Goal: Task Accomplishment & Management: Complete application form

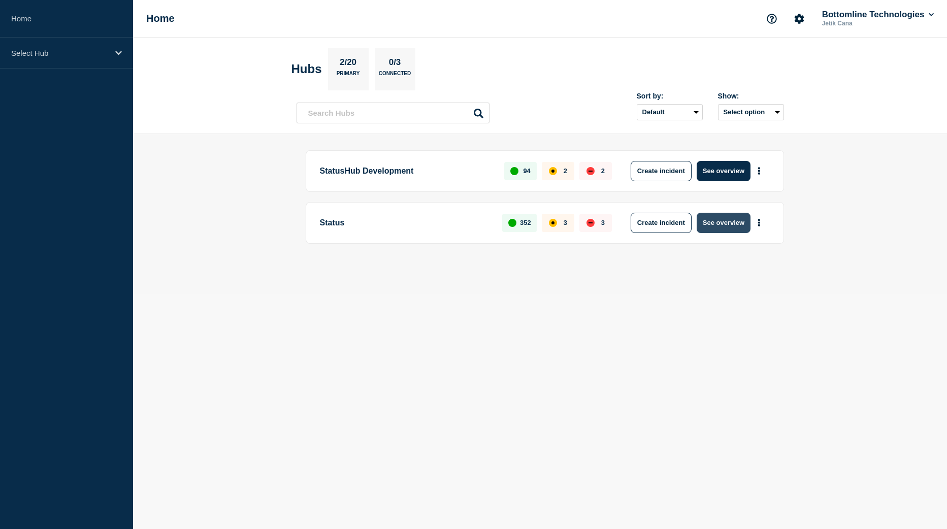
click at [723, 230] on button "See overview" at bounding box center [724, 223] width 54 height 20
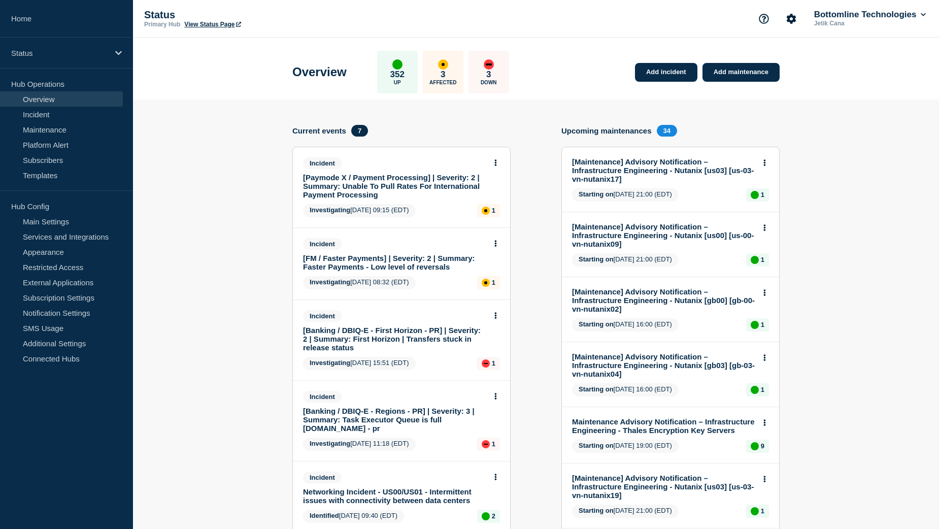
click at [398, 182] on link "[Paymode X / Payment Processing] | Severity: 2 | Summary: Unable To Pull Rates …" at bounding box center [394, 186] width 183 height 26
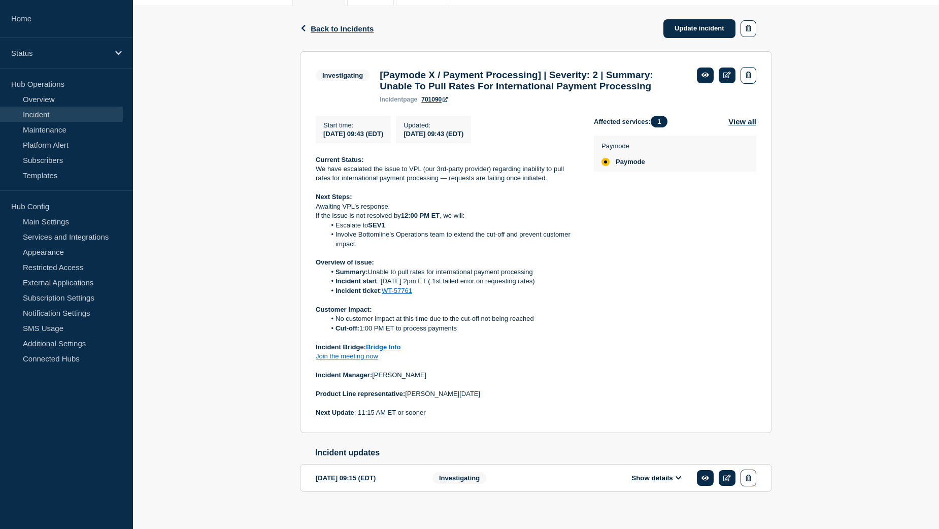
scroll to position [134, 0]
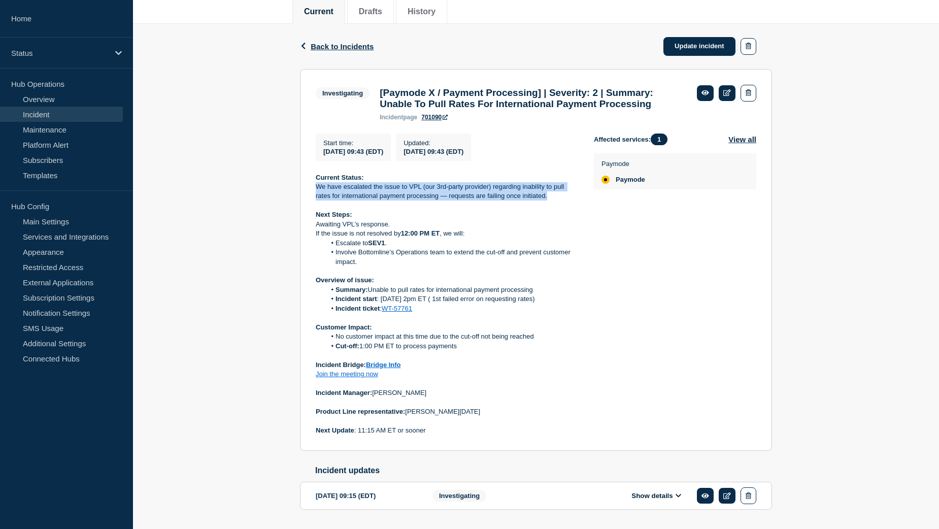
drag, startPoint x: 316, startPoint y: 206, endPoint x: 556, endPoint y: 214, distance: 239.8
click at [556, 201] on p "We have escalated the issue to VPL (our 3rd-party provider) regarding inability…" at bounding box center [447, 191] width 262 height 19
copy p "We have escalated the issue to VPL (our 3rd-party provider) regarding inability…"
click at [316, 229] on p "Awaiting VPL’s response." at bounding box center [447, 224] width 262 height 9
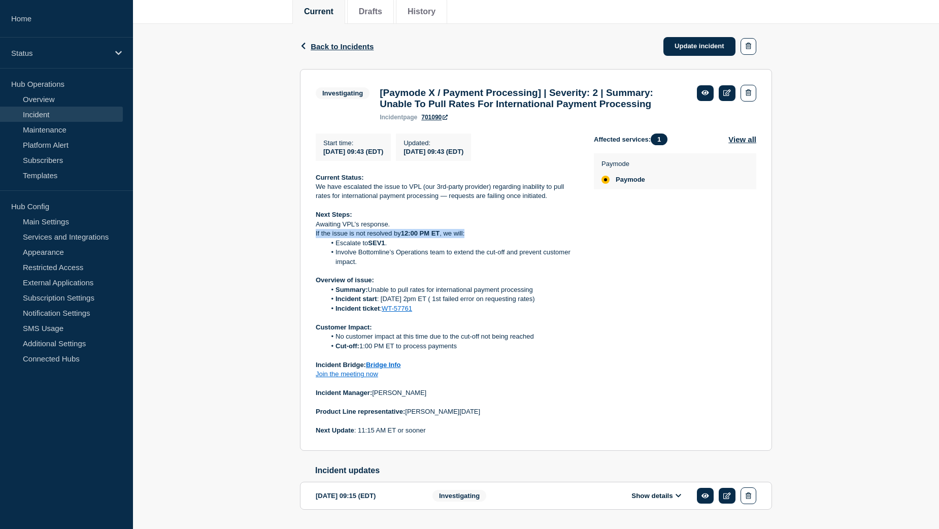
drag, startPoint x: 315, startPoint y: 253, endPoint x: 468, endPoint y: 253, distance: 152.3
click at [468, 253] on section "Investigating [Paymode X / Payment Processing] | Severity: 2 | Summary: Unable …" at bounding box center [536, 260] width 472 height 382
copy p "If the issue is not resolved by 12:00 PM ET , we will:"
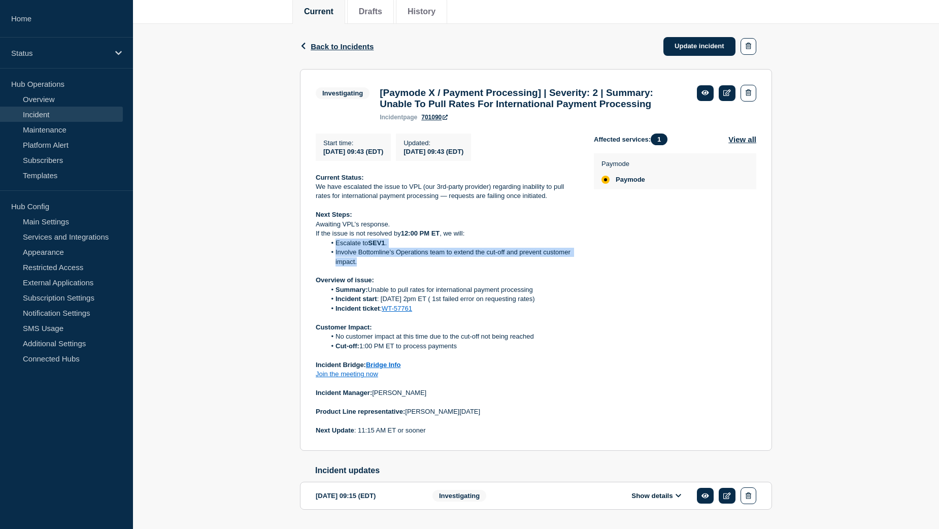
drag, startPoint x: 331, startPoint y: 264, endPoint x: 389, endPoint y: 279, distance: 60.2
click at [389, 267] on ol "Escalate to SEV1 . Involve Bottomline’s Operations team to extend the cut-off a…" at bounding box center [447, 253] width 262 height 28
copy ol "Escalate to SEV1 . Involve Bottomline’s Operations team to extend the cut-off a…"
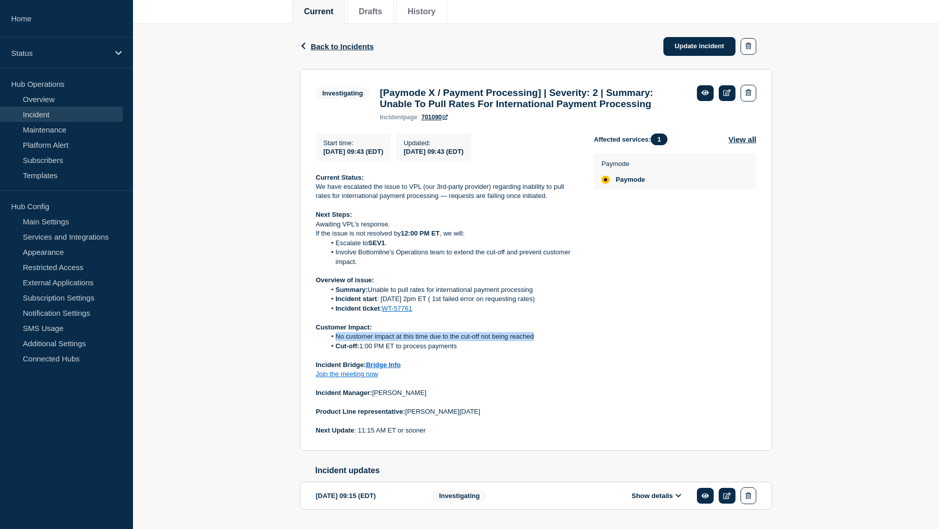
drag, startPoint x: 336, startPoint y: 357, endPoint x: 535, endPoint y: 356, distance: 198.5
click at [535, 341] on li "No customer impact at this time due to the cut-off not being reached" at bounding box center [452, 336] width 252 height 9
copy li "No customer impact at this time due to the cut-off not being reached"
drag, startPoint x: 336, startPoint y: 365, endPoint x: 461, endPoint y: 365, distance: 125.4
click at [461, 351] on li "Cut-off: 1:00 PM ET to process payments" at bounding box center [452, 346] width 252 height 9
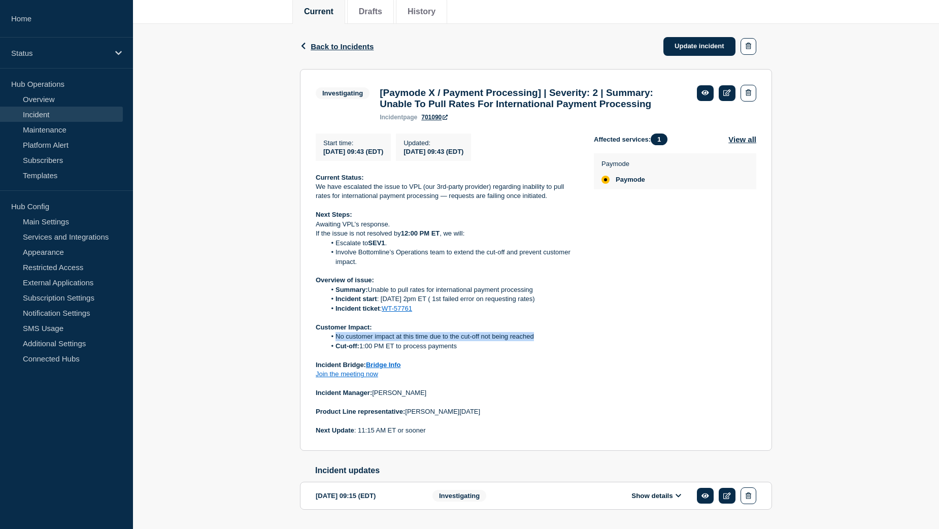
copy li "Cut-off: 1:00 PM ET to process payments"
click at [264, 316] on div "Back Back to Incidents Update incident Investigating [Paymode X / Payment Proce…" at bounding box center [536, 283] width 806 height 518
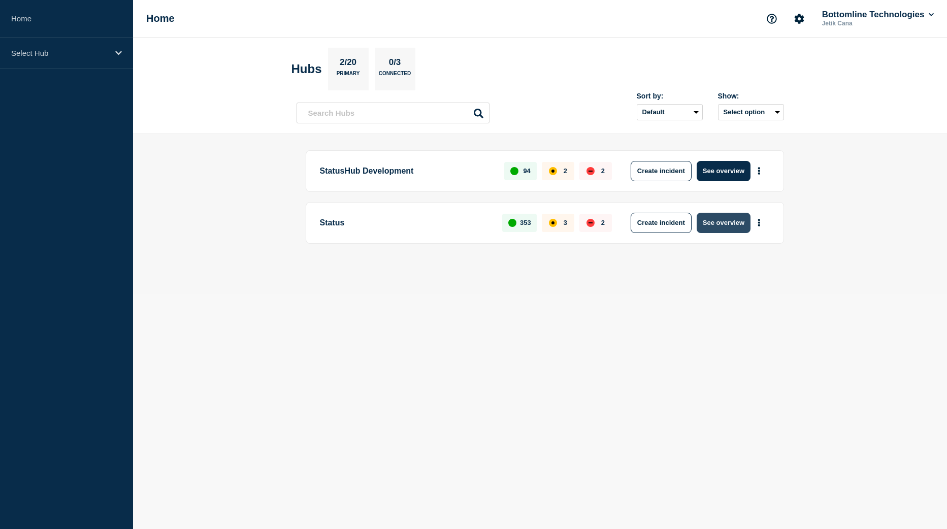
click at [715, 214] on button "See overview" at bounding box center [724, 223] width 54 height 20
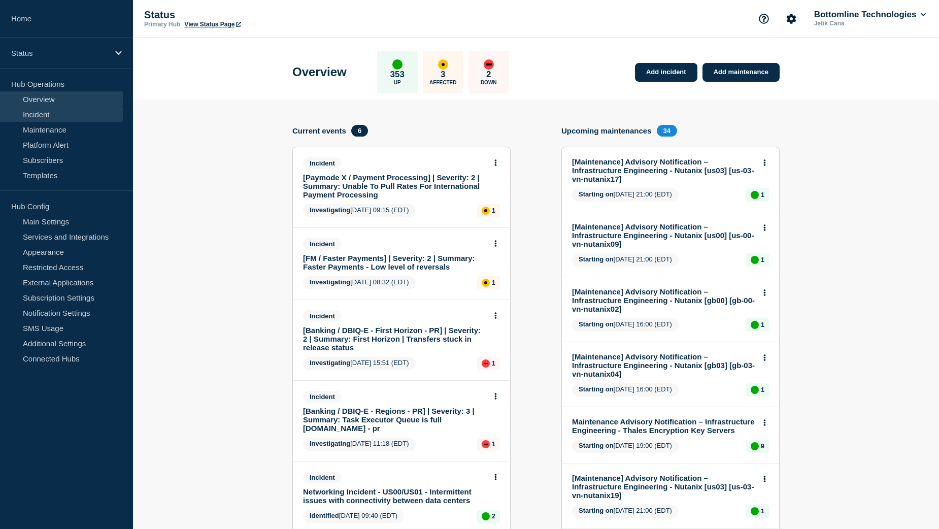
click at [46, 117] on link "Incident" at bounding box center [61, 114] width 123 height 15
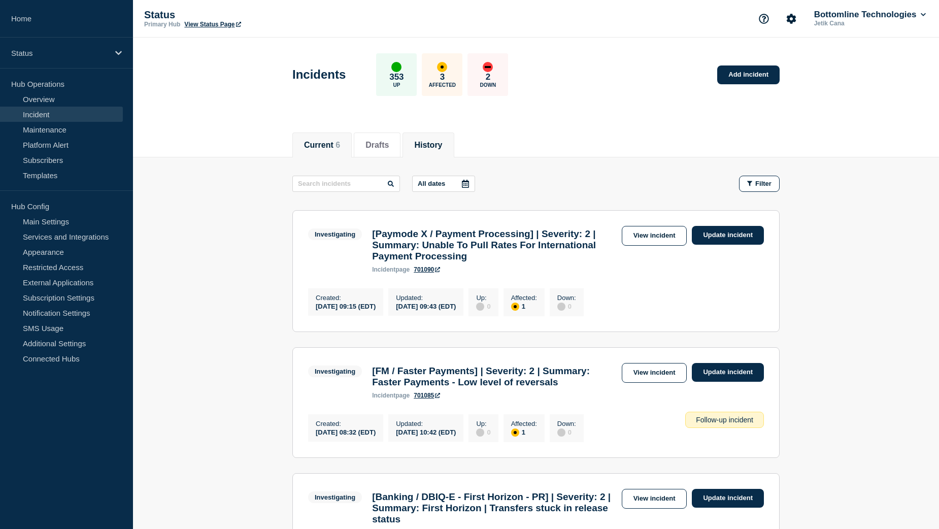
click at [442, 145] on button "History" at bounding box center [428, 145] width 28 height 9
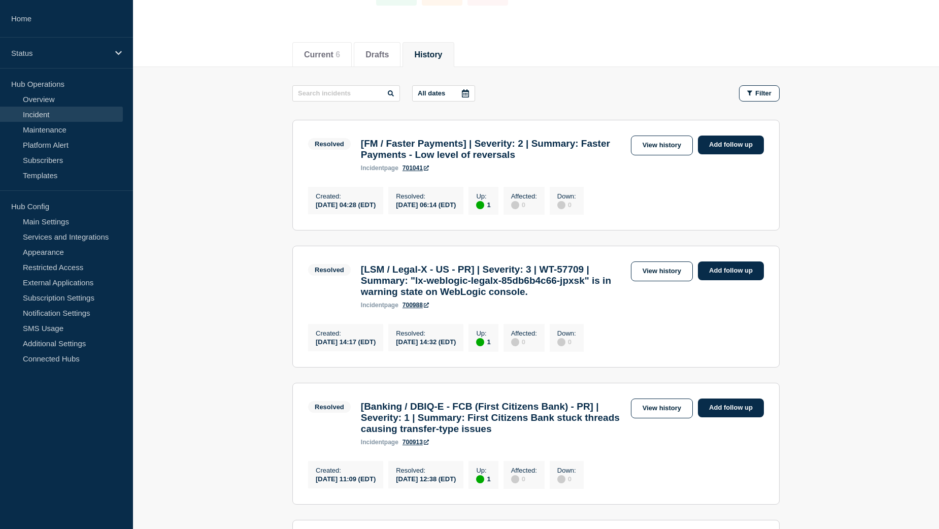
scroll to position [102, 0]
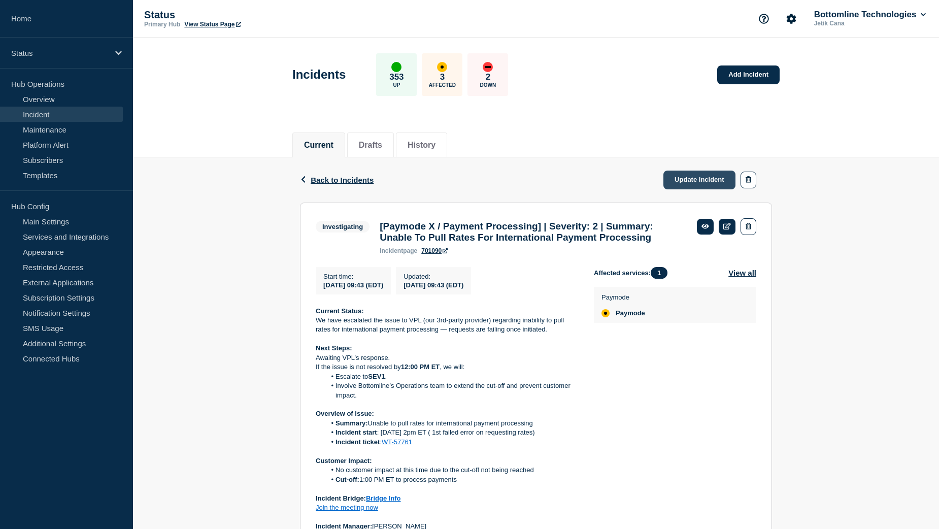
click at [700, 179] on link "Update incident" at bounding box center [700, 180] width 72 height 19
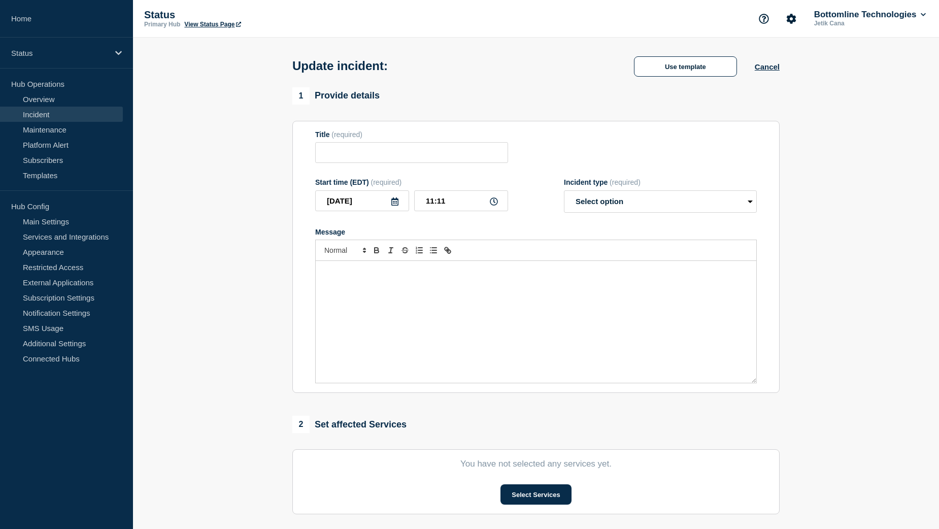
type input "[Paymode X / Payment Processing] | Severity: 2 | Summary: Unable To Pull Rates …"
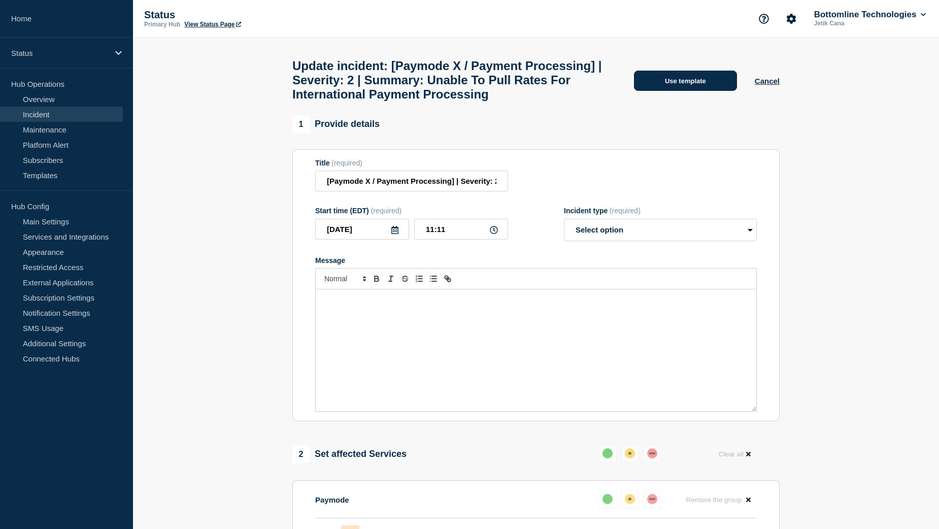
click at [683, 91] on button "Use template" at bounding box center [685, 81] width 103 height 20
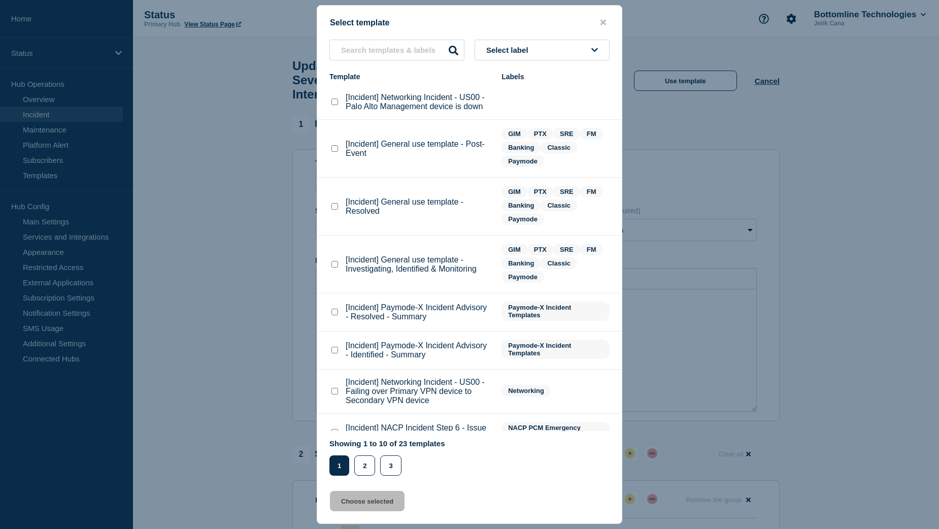
click at [333, 264] on checkbox"] "[Incident] General use template - Investigating, Identified & Monitoring checkb…" at bounding box center [335, 264] width 7 height 7
checkbox checkbox"] "true"
click at [383, 506] on button "Choose selected" at bounding box center [367, 501] width 75 height 20
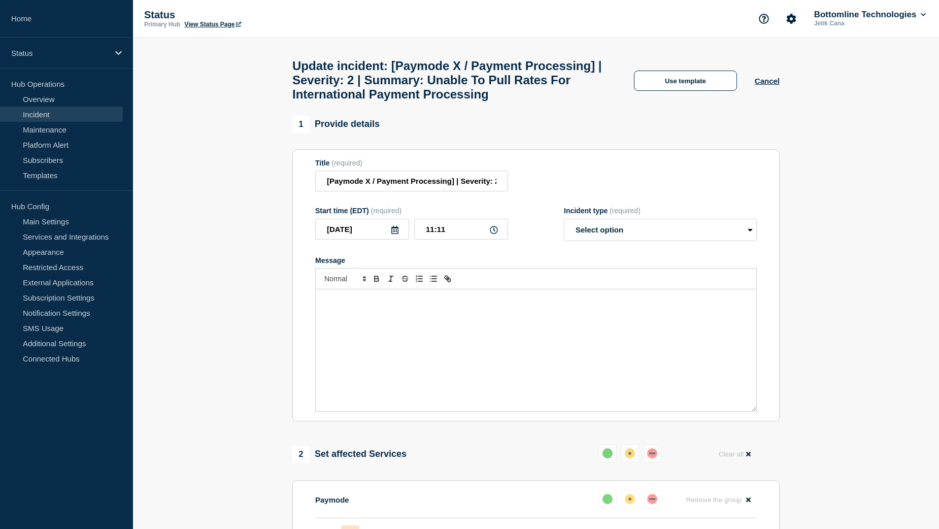
select select "investigating"
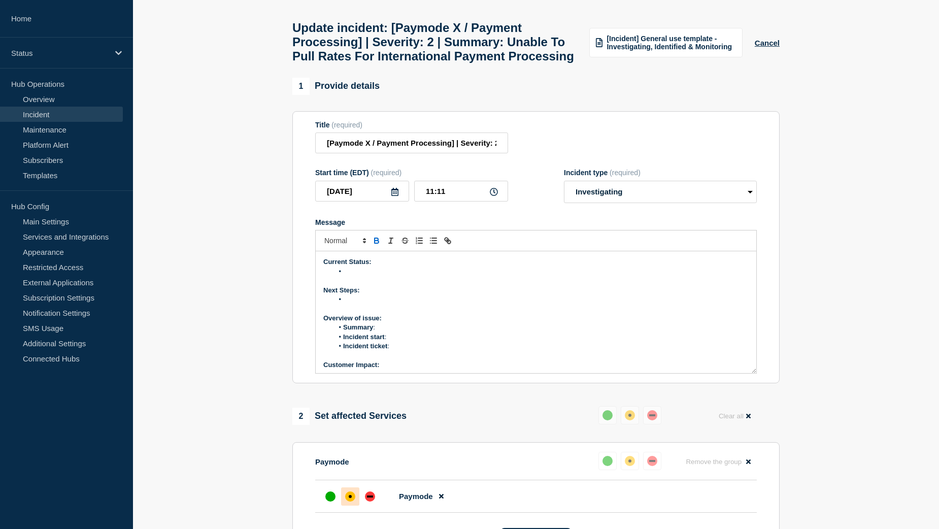
scroll to position [203, 0]
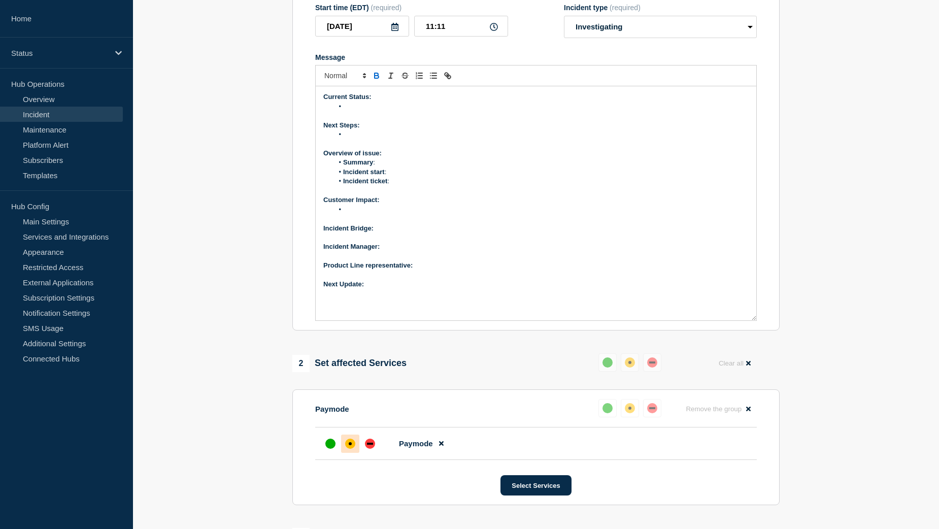
drag, startPoint x: 751, startPoint y: 230, endPoint x: 759, endPoint y: 344, distance: 114.5
click at [759, 331] on section "Title (required) [Paymode X / Payment Processing] | Severity: 2 | Summary: Unab…" at bounding box center [535, 138] width 487 height 385
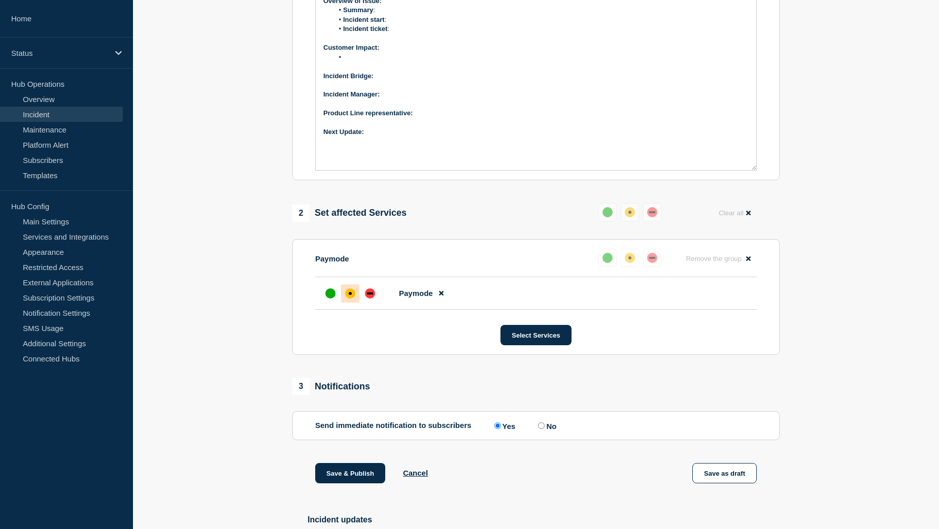
scroll to position [493, 0]
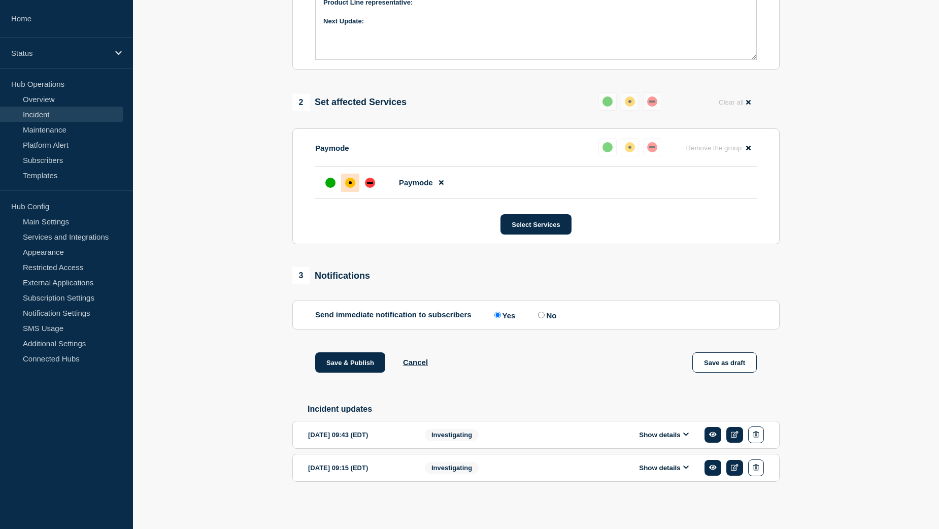
click at [649, 437] on button "Show details" at bounding box center [664, 435] width 56 height 9
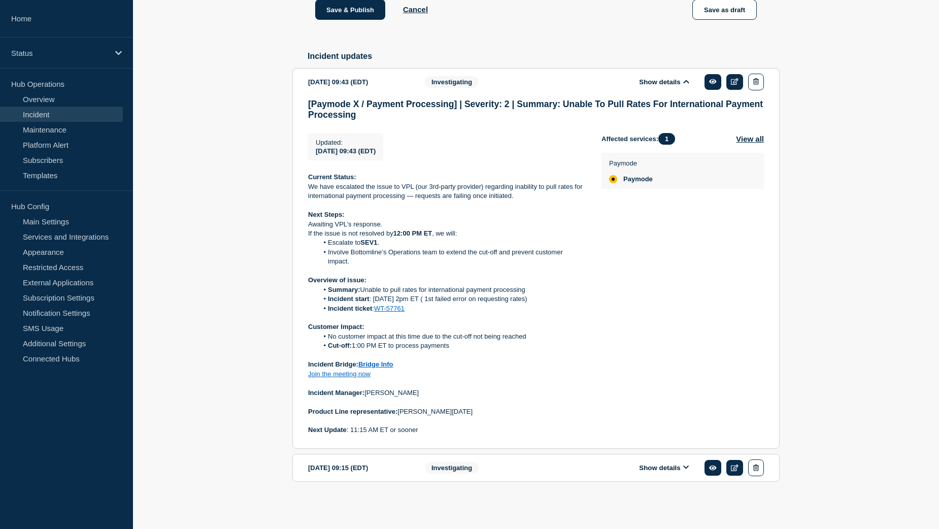
scroll to position [847, 0]
drag, startPoint x: 401, startPoint y: 412, endPoint x: 447, endPoint y: 412, distance: 46.7
click at [447, 412] on p "Product Line representative: Jason Toussaint" at bounding box center [446, 411] width 277 height 9
copy p "[PERSON_NAME][DATE]"
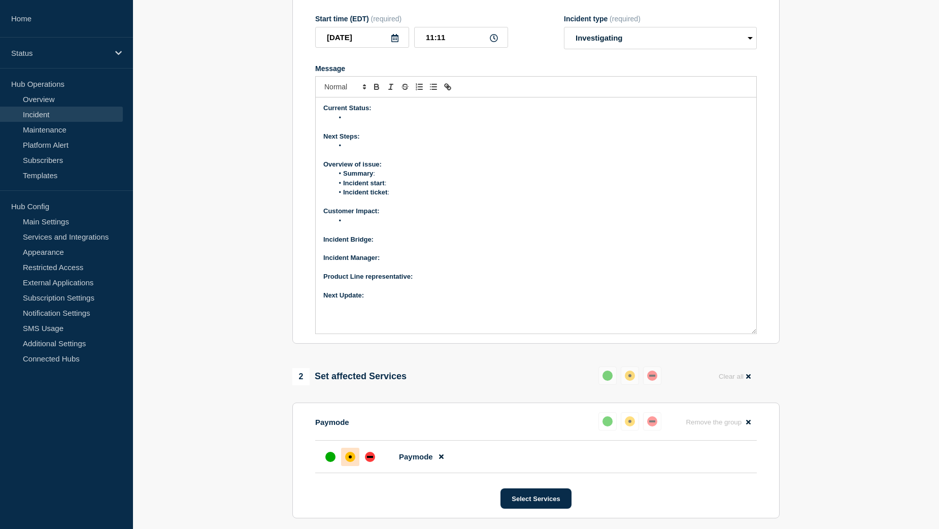
scroll to position [187, 0]
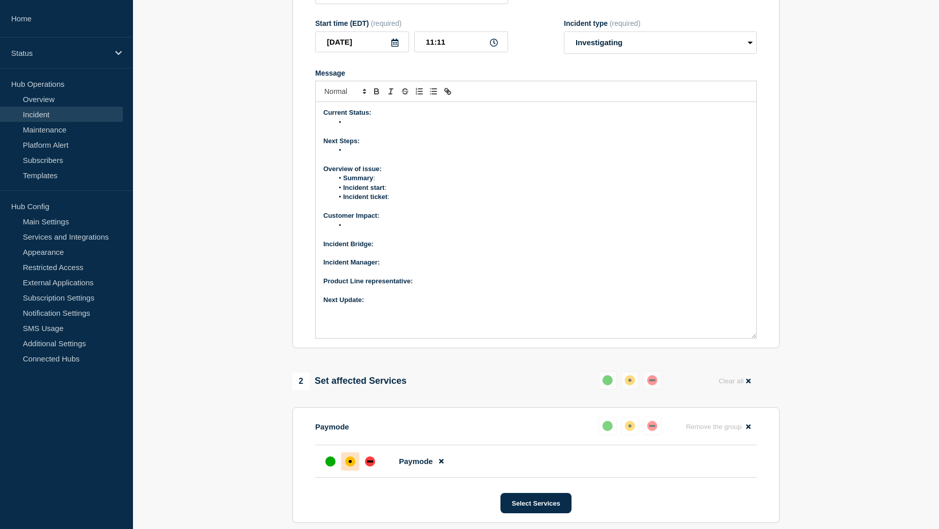
click at [430, 286] on p "Product Line representative:" at bounding box center [536, 281] width 426 height 9
click at [400, 267] on p "Incident Manager:" at bounding box center [536, 262] width 426 height 9
click at [380, 305] on p "Next Update:" at bounding box center [536, 300] width 426 height 9
click at [406, 249] on p "Incident Bridge:" at bounding box center [536, 244] width 426 height 9
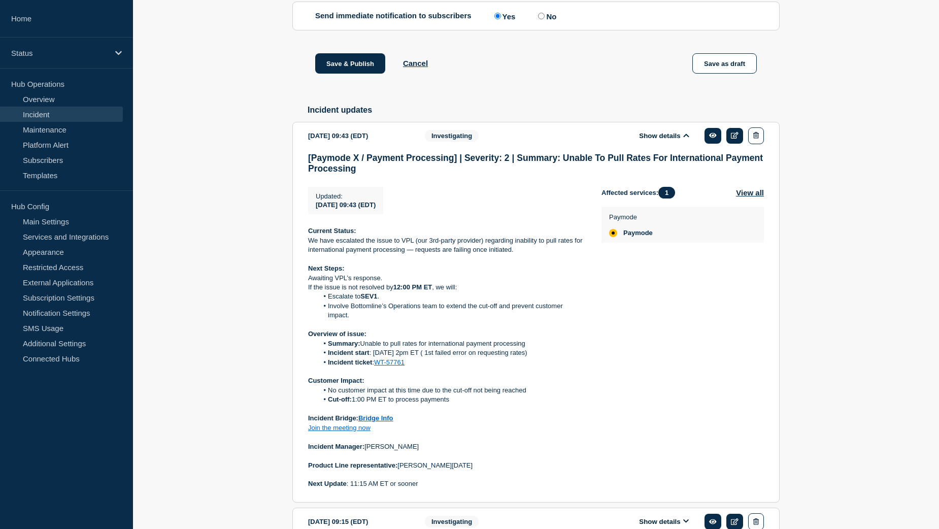
scroll to position [797, 0]
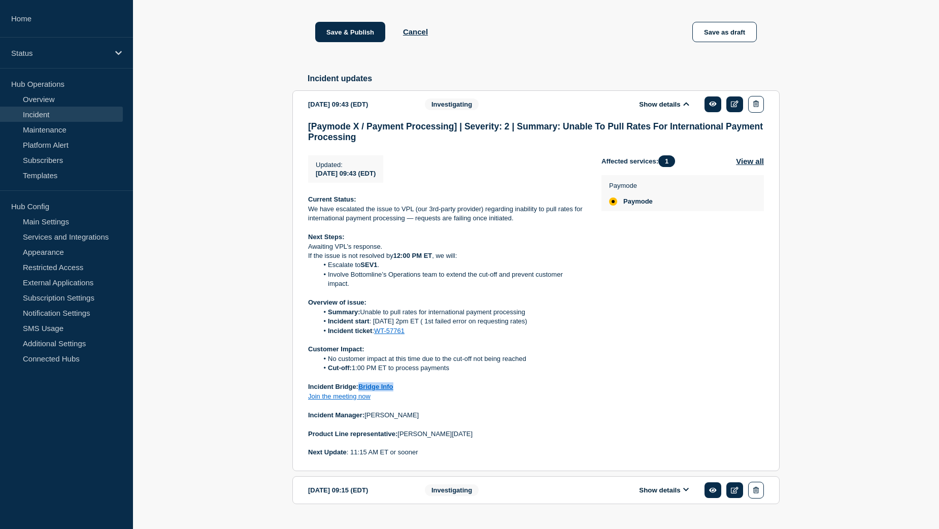
drag, startPoint x: 399, startPoint y: 414, endPoint x: 361, endPoint y: 414, distance: 38.1
click at [361, 391] on p "Incident Bridge: Bridge Info" at bounding box center [446, 386] width 277 height 9
copy link "Bridge Info"
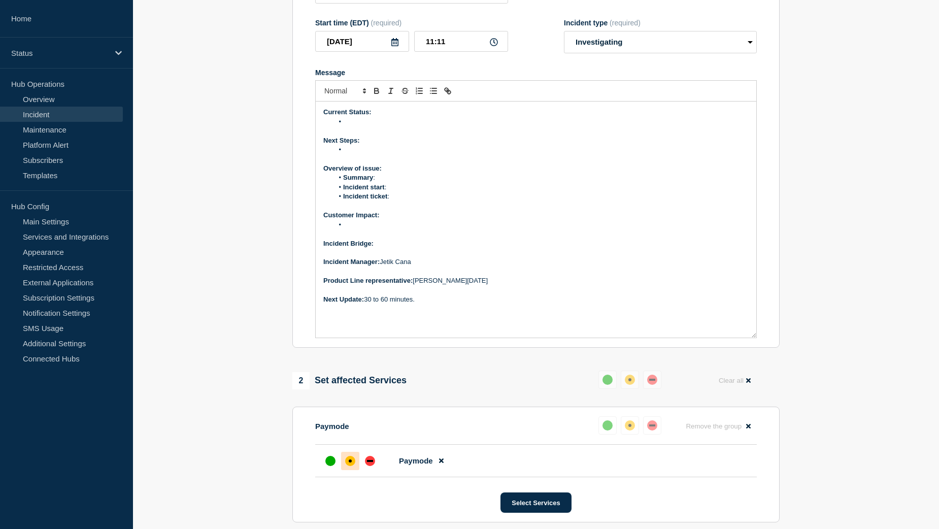
scroll to position [187, 0]
click at [393, 249] on p "Incident Bridge:" at bounding box center [536, 244] width 426 height 9
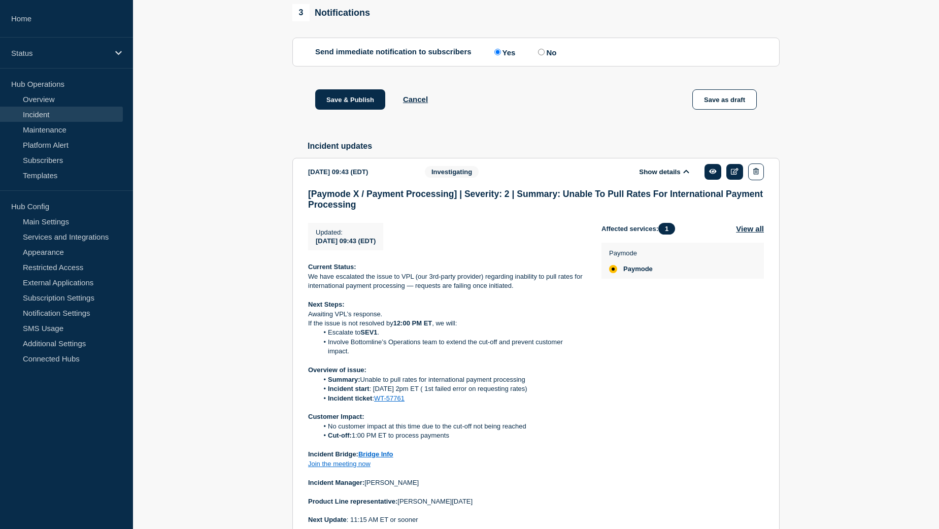
scroll to position [797, 0]
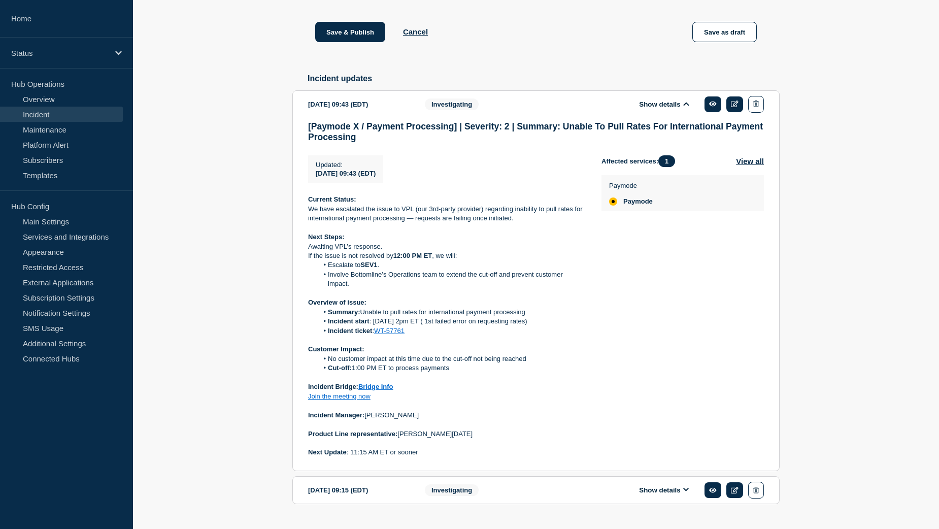
drag, startPoint x: 363, startPoint y: 340, endPoint x: 531, endPoint y: 341, distance: 168.1
click at [531, 317] on li "Summary: Unable to pull rates for international payment processing" at bounding box center [452, 312] width 268 height 9
copy li "Unable to pull rates for international payment processing"
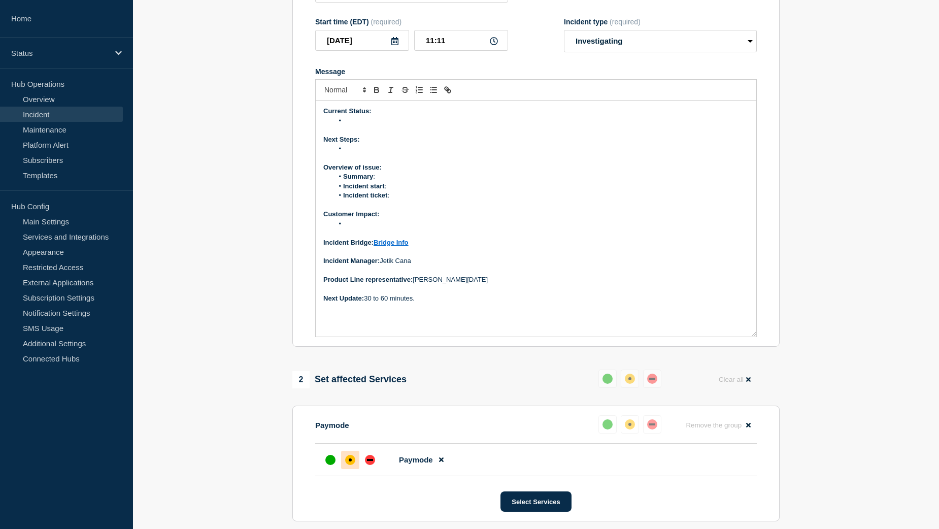
scroll to position [187, 0]
click at [395, 183] on li "Summary :" at bounding box center [542, 178] width 416 height 9
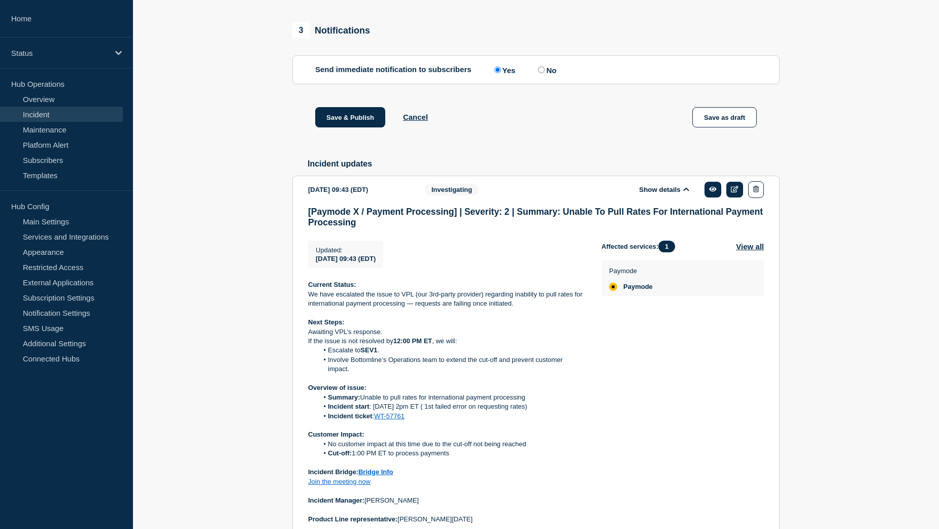
scroll to position [746, 0]
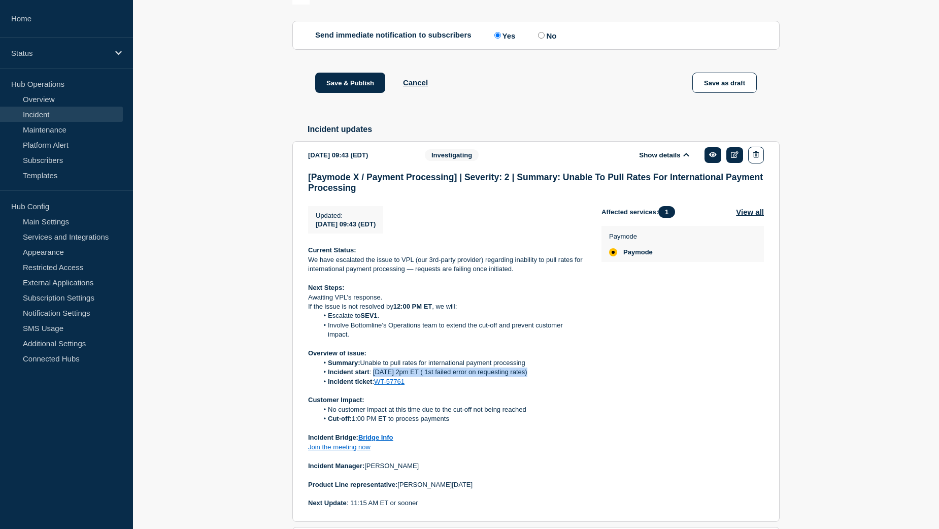
drag, startPoint x: 374, startPoint y: 399, endPoint x: 530, endPoint y: 402, distance: 155.9
click at [530, 377] on li "Incident start : 8/13 @ 2pm ET ( 1st failed error on requesting rates)" at bounding box center [452, 372] width 268 height 9
copy li "8/13 @ 2pm ET ( 1st failed error on requesting rates)"
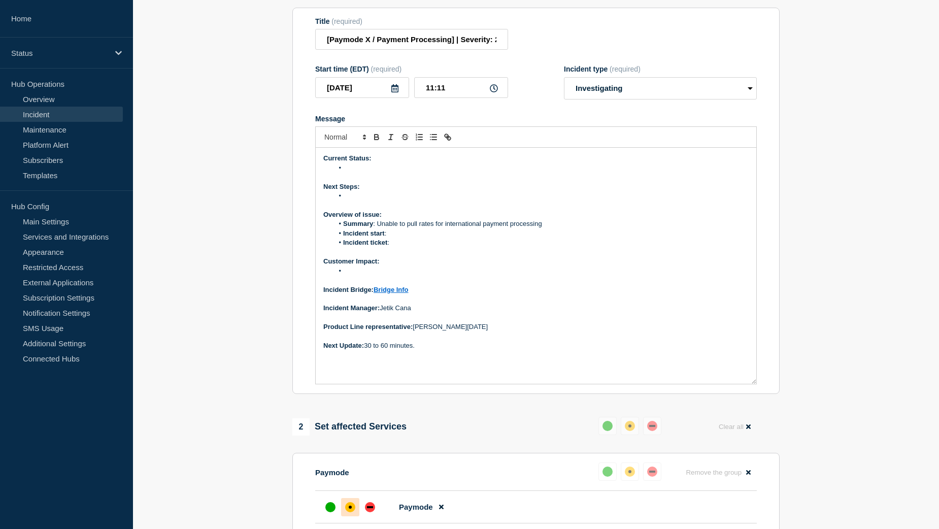
scroll to position [137, 0]
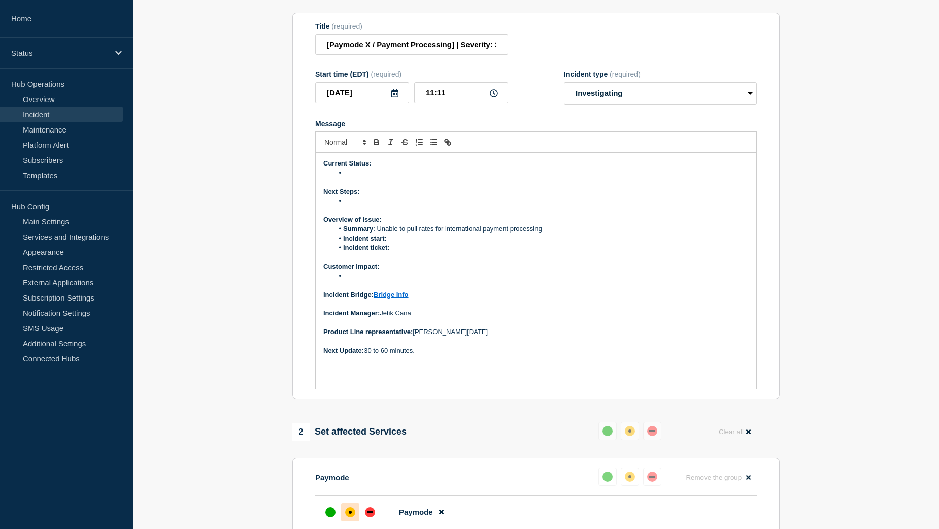
click at [406, 243] on li "Incident start :" at bounding box center [542, 238] width 416 height 9
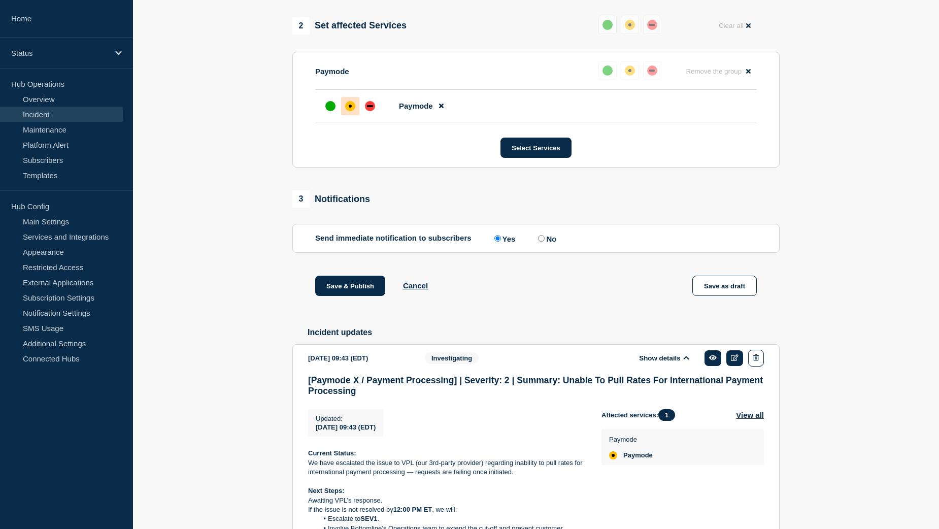
scroll to position [746, 0]
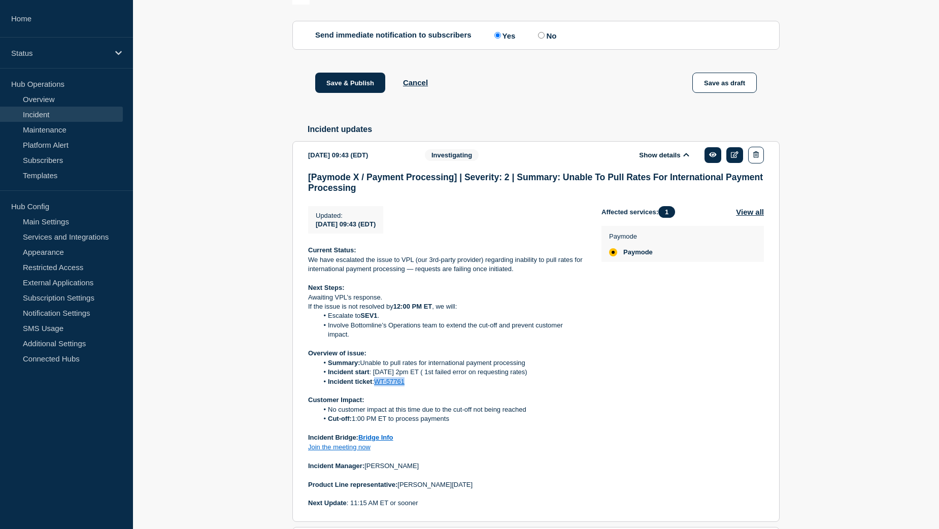
drag, startPoint x: 412, startPoint y: 411, endPoint x: 377, endPoint y: 413, distance: 34.6
click at [377, 386] on li "Incident ticket : WT-57761" at bounding box center [452, 381] width 268 height 9
copy link "WT-57761"
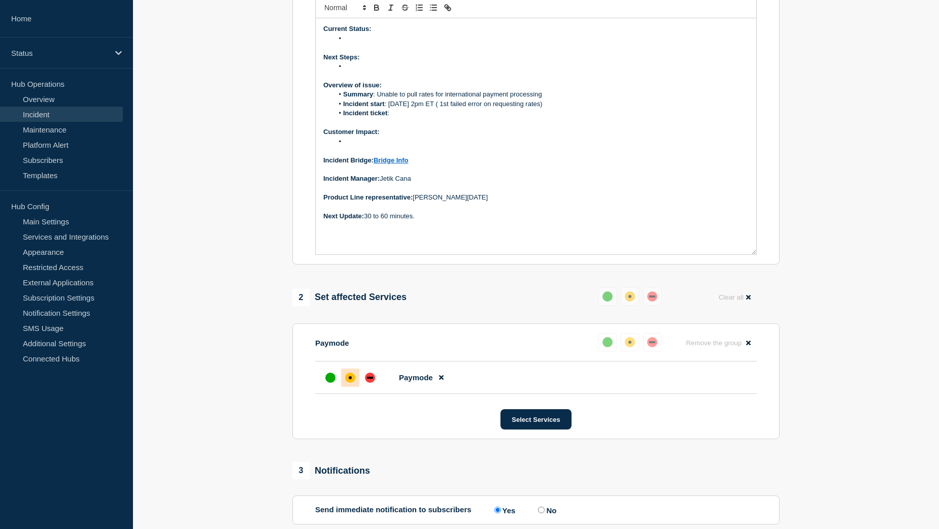
scroll to position [137, 0]
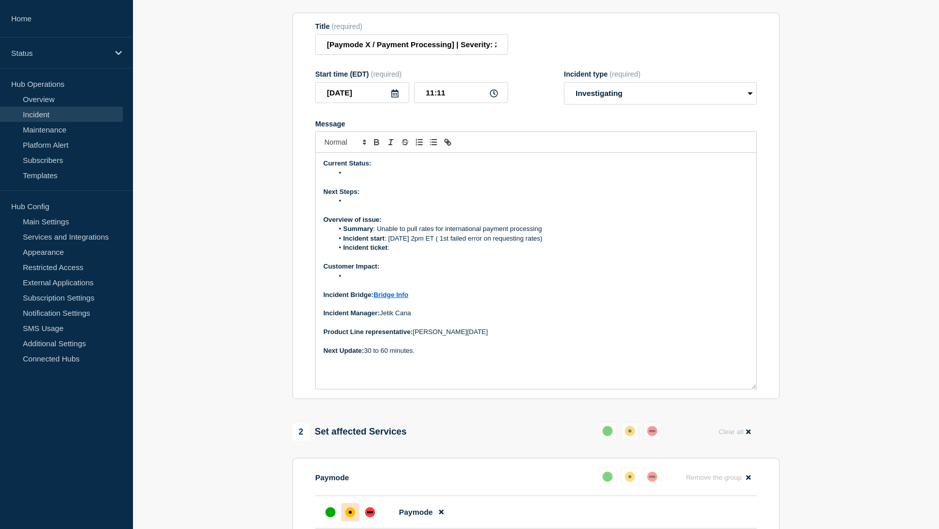
click at [404, 252] on li "Incident ticket :" at bounding box center [542, 247] width 416 height 9
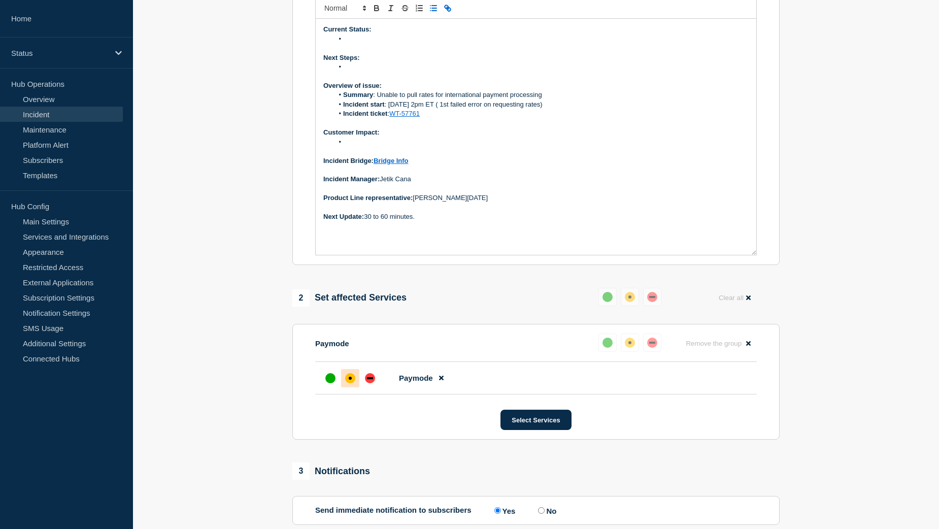
scroll to position [238, 0]
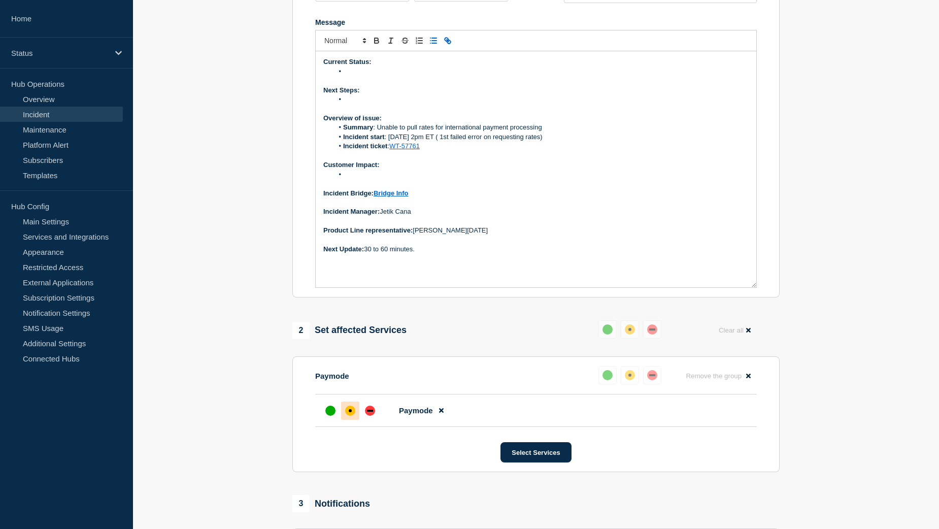
click at [363, 76] on li "Message" at bounding box center [542, 71] width 416 height 9
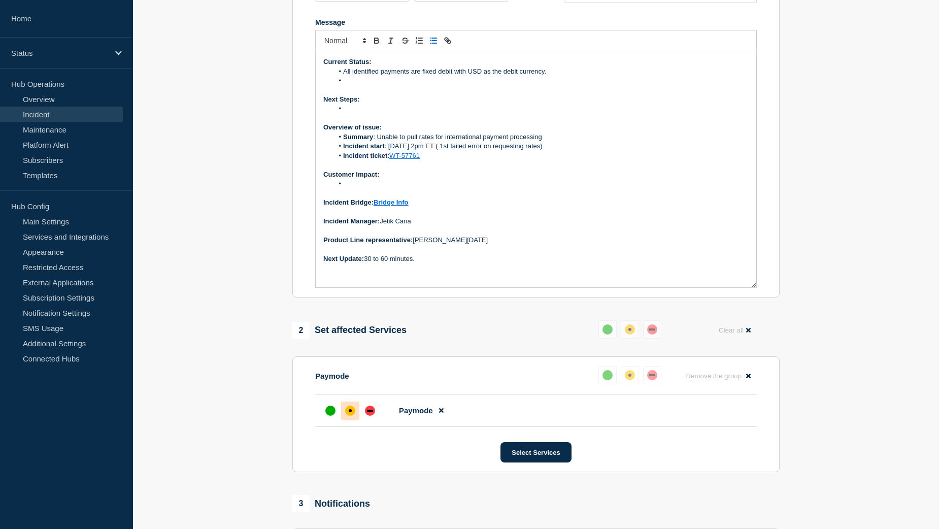
click at [361, 85] on li "Message" at bounding box center [542, 80] width 416 height 9
click at [363, 85] on li "USD→USD payments can be confirmed and processed now without FX rates." at bounding box center [542, 80] width 416 height 9
click at [581, 85] on li "USD to USD payments can be confirmed and processed now without FX rates." at bounding box center [542, 80] width 416 height 9
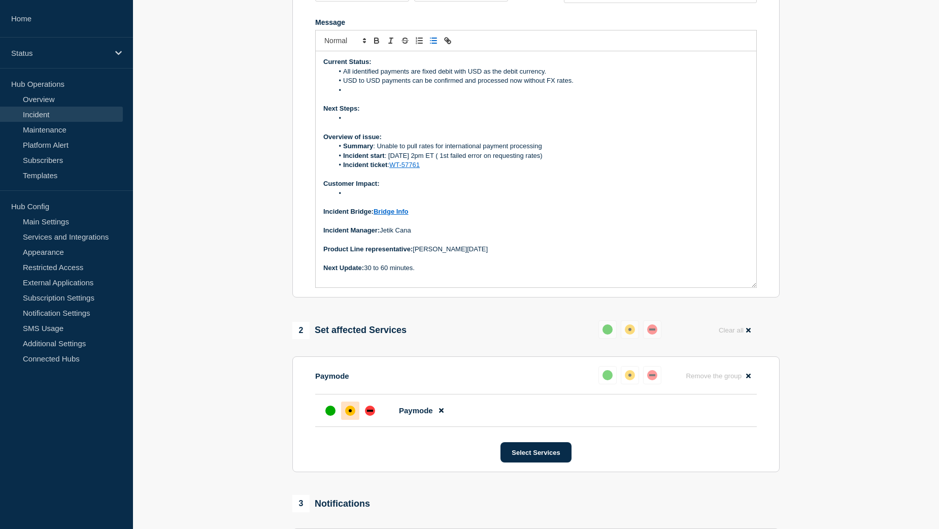
click at [363, 95] on li "Message" at bounding box center [542, 90] width 416 height 9
click at [485, 95] on li "Non-USD credit payments (e.g., CAD, EUR) will suspend until FX rates are availa…" at bounding box center [542, 90] width 416 height 9
click at [519, 95] on li "Non-USD credit payments (e.g., CAD, EUR) will be suspend until FX rates are ava…" at bounding box center [542, 90] width 416 height 9
click at [642, 95] on li "Non-USD credit payments (e.g., CAD, EUR) will be suspended until FX rates are a…" at bounding box center [542, 90] width 416 height 9
click at [641, 95] on li "Non-USD credit payments (e.g., CAD, EUR) will be suspended until FX rates are a…" at bounding box center [542, 90] width 416 height 9
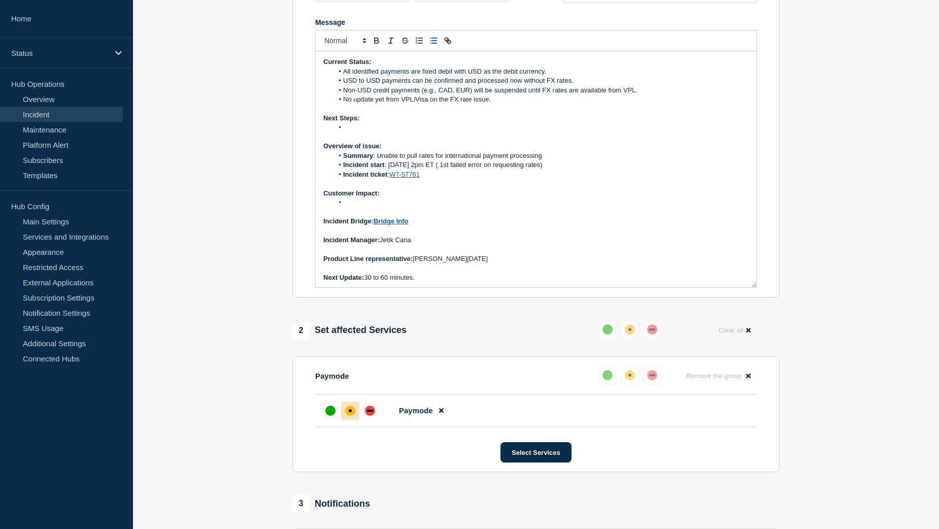
click at [428, 104] on li "No update yet from VPL/Visa on the FX rate issue." at bounding box center [542, 99] width 416 height 9
click at [368, 132] on li "Message" at bounding box center [542, 127] width 416 height 9
click at [435, 132] on li "Confirm and process all USD→USD payments to avoid delays in ACH processing." at bounding box center [542, 127] width 416 height 9
click at [587, 132] on li "Confirm and process all USD to USD payments to avoid delays in ACH processing." at bounding box center [542, 127] width 416 height 9
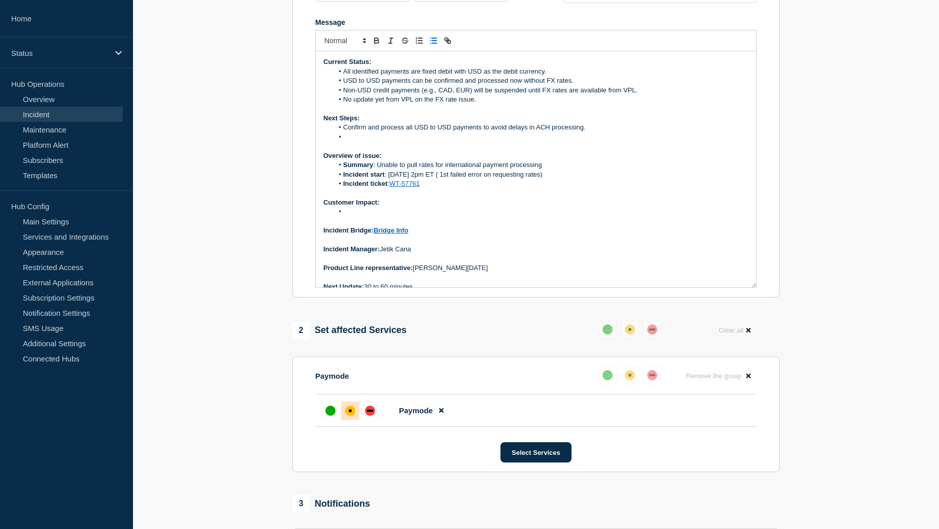
click at [377, 142] on li "Message" at bounding box center [542, 137] width 416 height 9
click at [438, 142] on li "Continue escalation to VPL/Visa for rate issue resolution." at bounding box center [542, 137] width 416 height 9
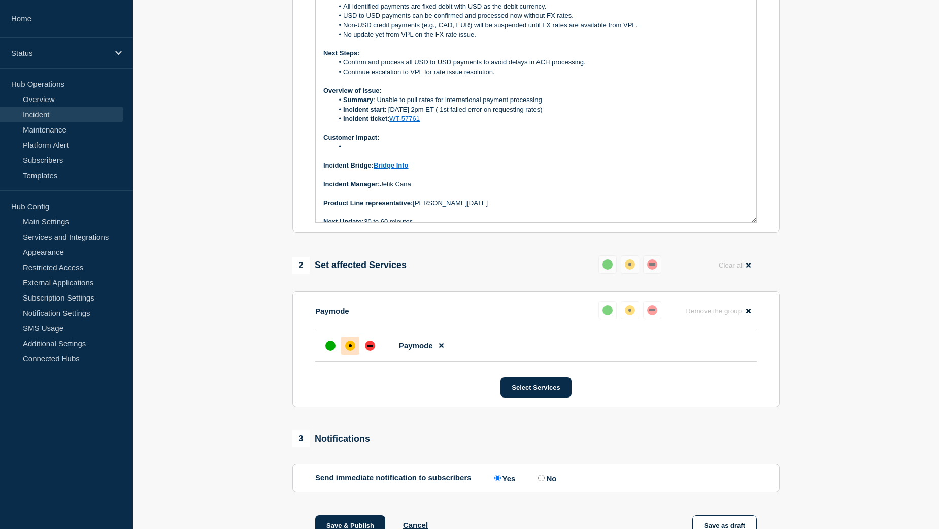
scroll to position [289, 0]
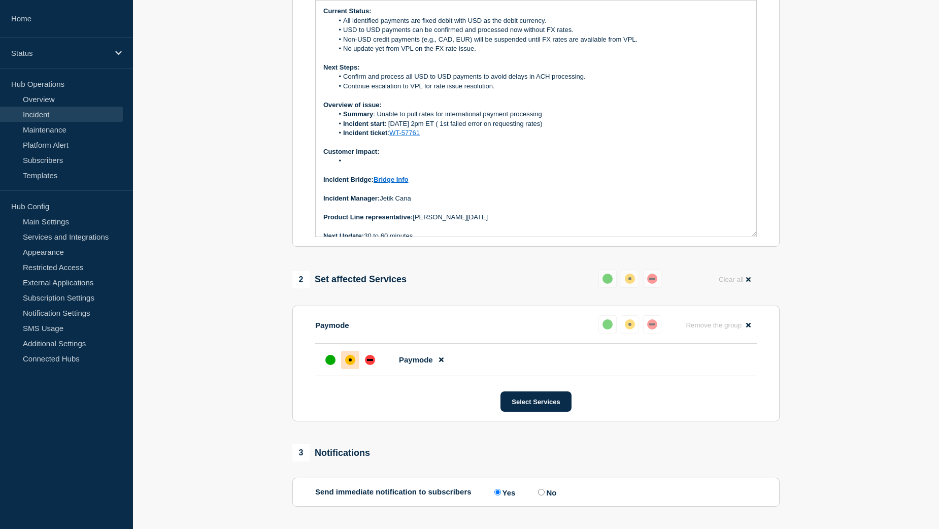
click at [363, 166] on li "Message" at bounding box center [542, 160] width 416 height 9
click at [364, 166] on li "USD→USD customers" at bounding box center [542, 160] width 416 height 9
click at [417, 166] on li "USD to USD customers" at bounding box center [542, 160] width 416 height 9
click at [421, 166] on li "USD to USD customers" at bounding box center [542, 160] width 416 height 9
click at [597, 166] on li "USD to USD customers $239,375.88 transfer, should proceed today without delay." at bounding box center [542, 160] width 416 height 9
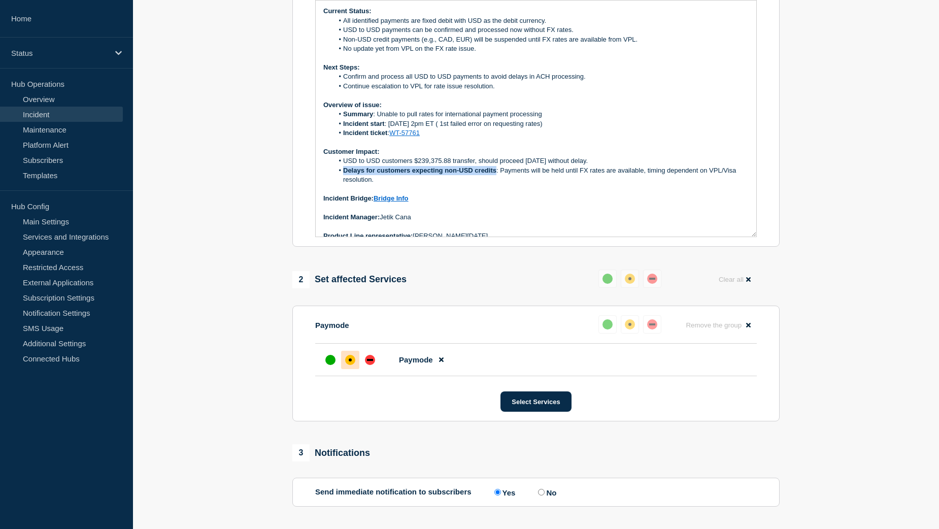
drag, startPoint x: 343, startPoint y: 194, endPoint x: 497, endPoint y: 193, distance: 153.9
click at [497, 185] on li "Delays for customers expecting non-USD credits : Payments will be held until FX…" at bounding box center [542, 175] width 416 height 19
click at [726, 185] on li "Delays for customers expecting non-USD credits: Payments will be held until FX …" at bounding box center [542, 175] width 416 height 19
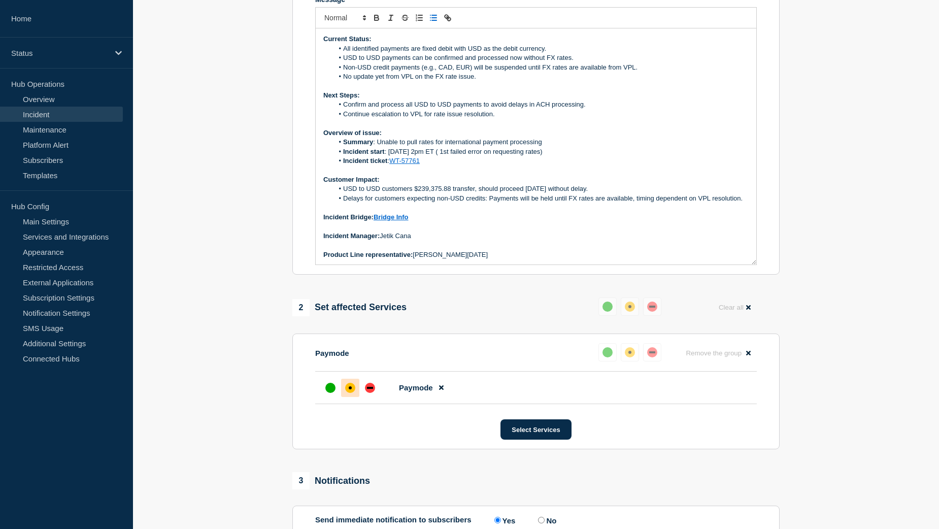
scroll to position [238, 0]
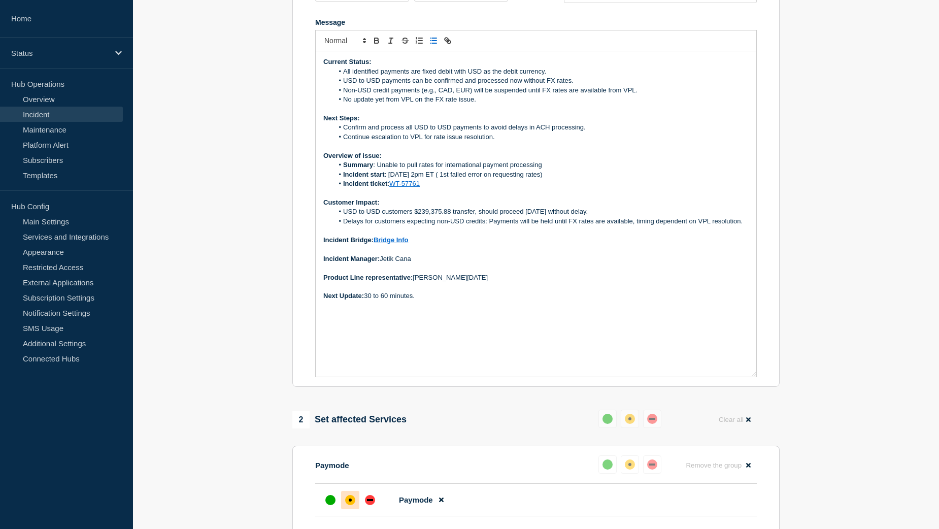
drag, startPoint x: 753, startPoint y: 308, endPoint x: 758, endPoint y: 398, distance: 89.5
click at [758, 387] on section "Title (required) [Paymode X / Payment Processing] | Severity: 2 | Summary: Unab…" at bounding box center [535, 149] width 487 height 476
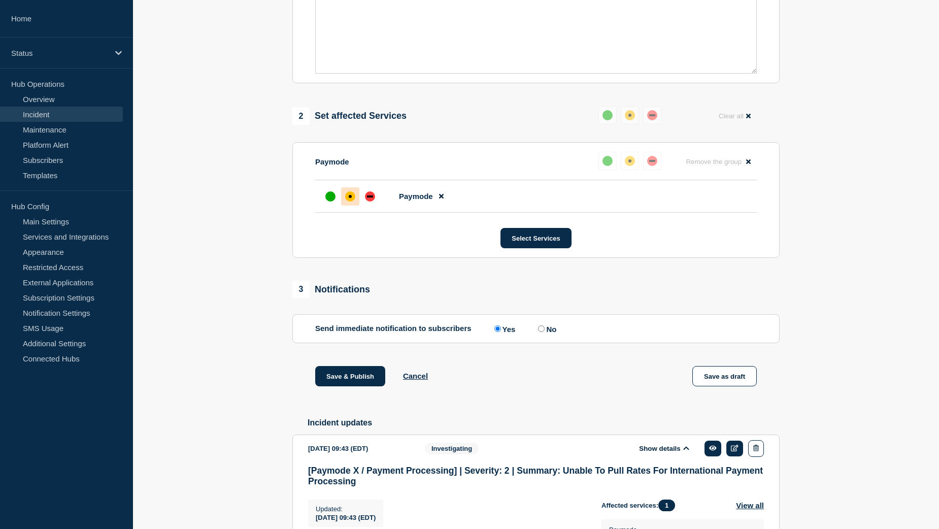
scroll to position [543, 0]
click at [336, 385] on button "Save & Publish" at bounding box center [350, 375] width 70 height 20
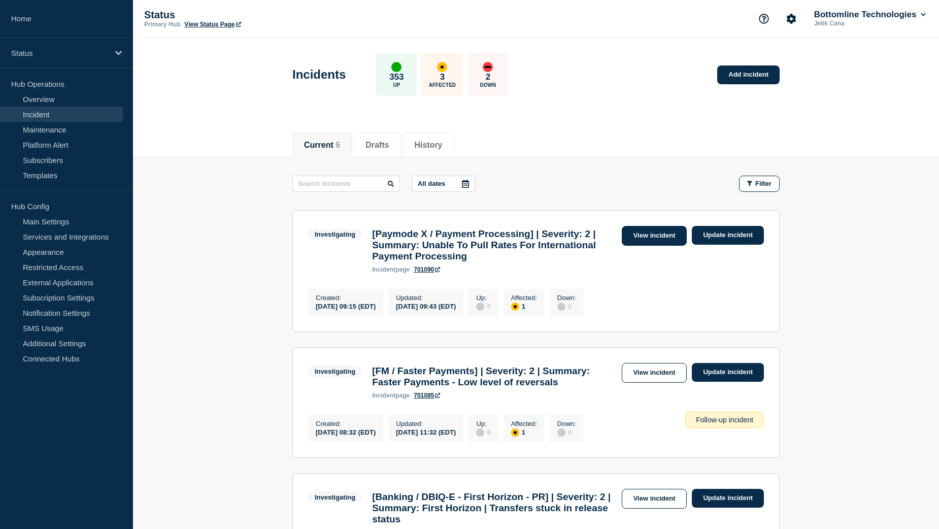
click at [656, 240] on link "View incident" at bounding box center [655, 236] width 66 height 20
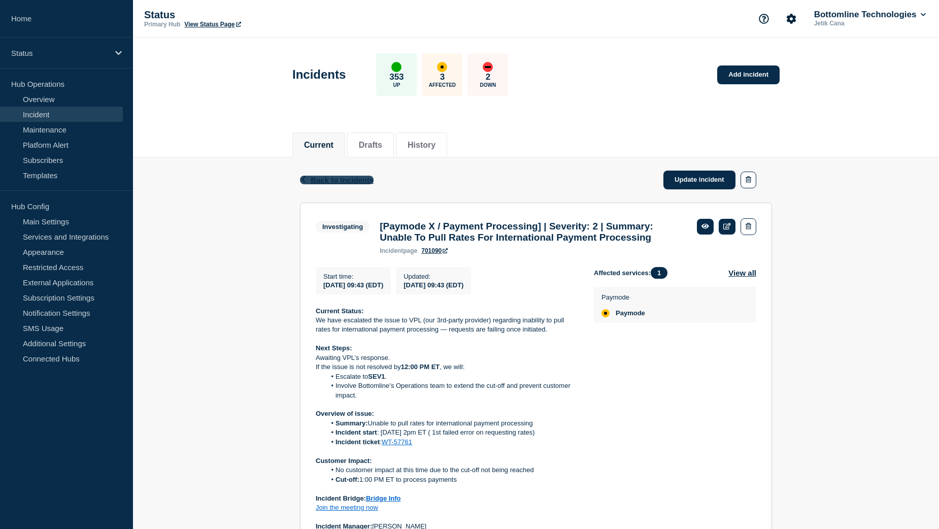
click at [319, 180] on span "Back to Incidents" at bounding box center [342, 180] width 63 height 9
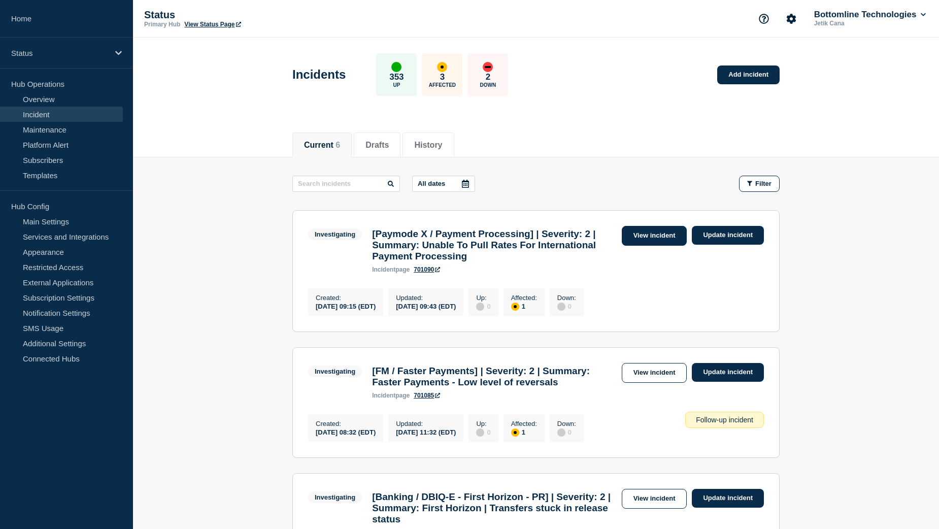
click at [656, 239] on link "View incident" at bounding box center [655, 236] width 66 height 20
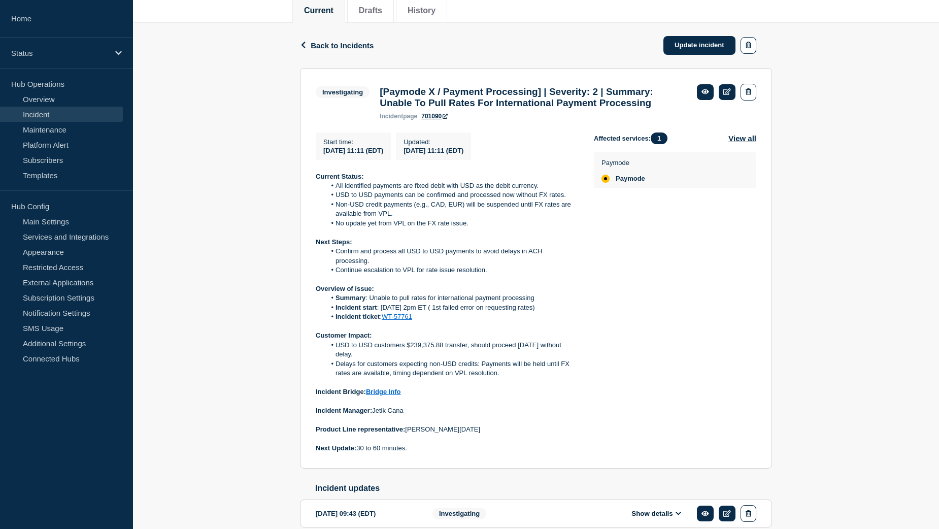
scroll to position [152, 0]
